Goal: Task Accomplishment & Management: Complete application form

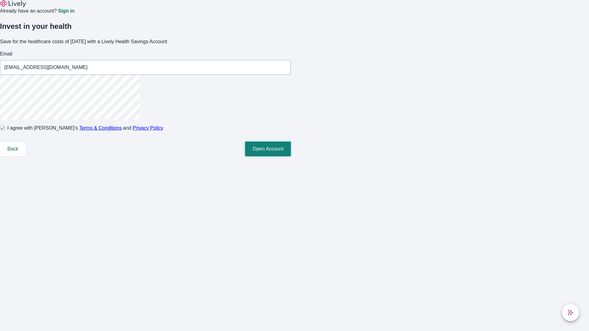
click at [291, 156] on button "Open Account" at bounding box center [268, 149] width 46 height 15
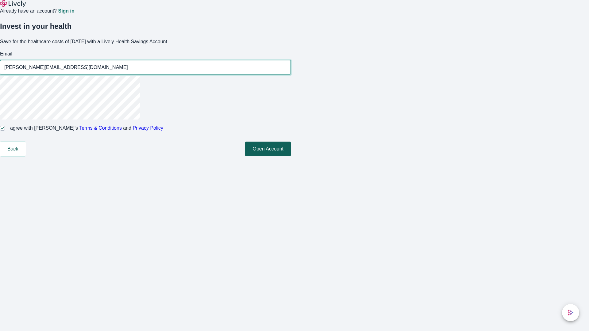
type input "[PERSON_NAME][EMAIL_ADDRESS][DOMAIN_NAME]"
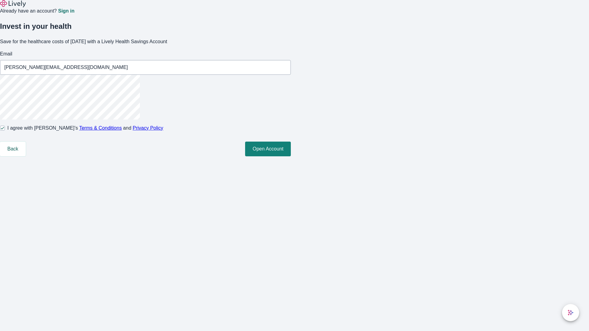
click at [5, 131] on input "I agree with Lively’s Terms & Conditions and Privacy Policy" at bounding box center [2, 128] width 5 height 5
checkbox input "false"
type input "[EMAIL_ADDRESS][DOMAIN_NAME]"
click at [5, 131] on input "I agree with Lively’s Terms & Conditions and Privacy Policy" at bounding box center [2, 128] width 5 height 5
checkbox input "true"
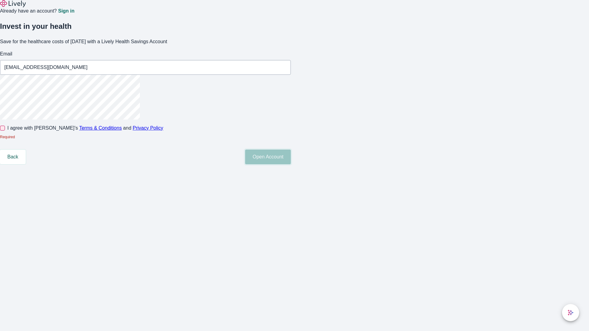
click at [291, 164] on button "Open Account" at bounding box center [268, 157] width 46 height 15
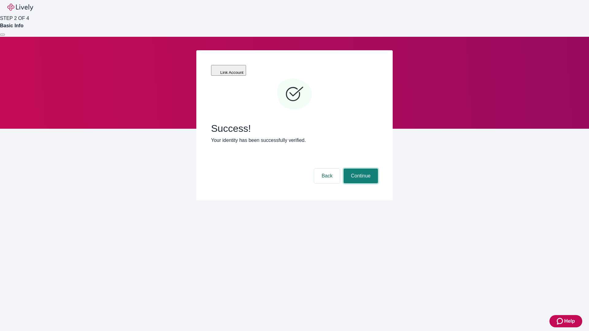
click at [360, 169] on button "Continue" at bounding box center [361, 176] width 34 height 15
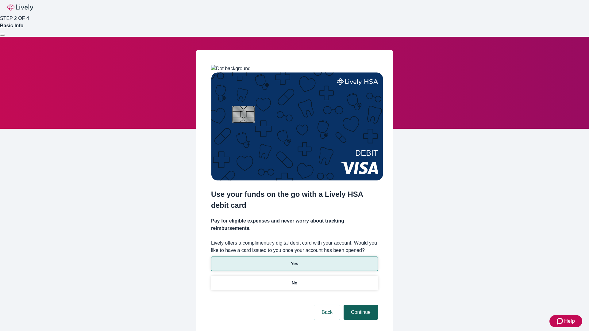
click at [294, 280] on p "No" at bounding box center [295, 283] width 6 height 6
click at [360, 305] on button "Continue" at bounding box center [361, 312] width 34 height 15
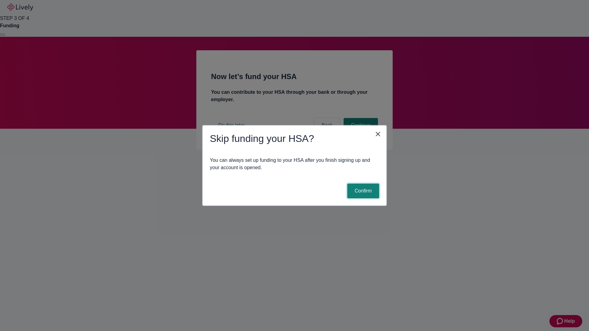
click at [362, 191] on button "Confirm" at bounding box center [363, 191] width 32 height 15
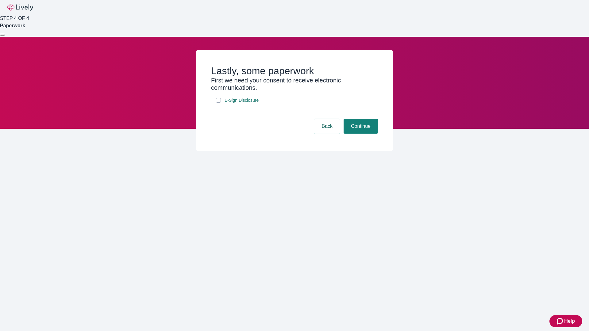
click at [218, 103] on input "E-Sign Disclosure" at bounding box center [218, 100] width 5 height 5
checkbox input "true"
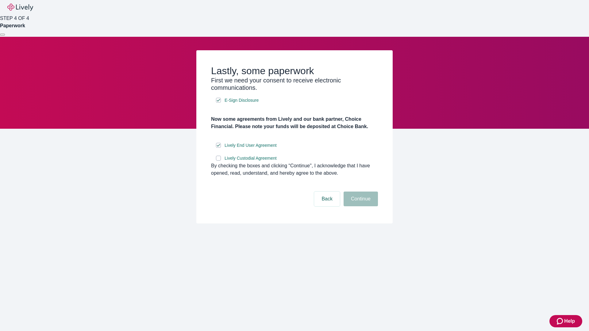
click at [218, 161] on input "Lively Custodial Agreement" at bounding box center [218, 158] width 5 height 5
checkbox input "true"
click at [360, 206] on button "Continue" at bounding box center [361, 199] width 34 height 15
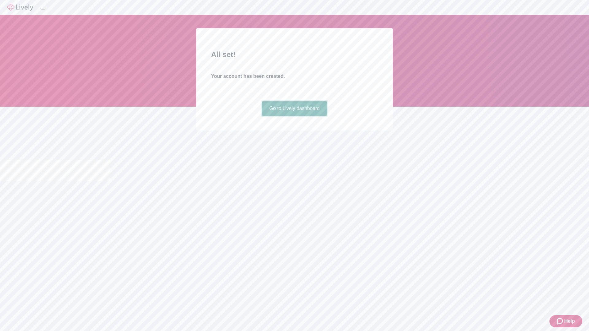
click at [294, 116] on link "Go to Lively dashboard" at bounding box center [294, 108] width 65 height 15
